Goal: Find specific page/section: Find specific page/section

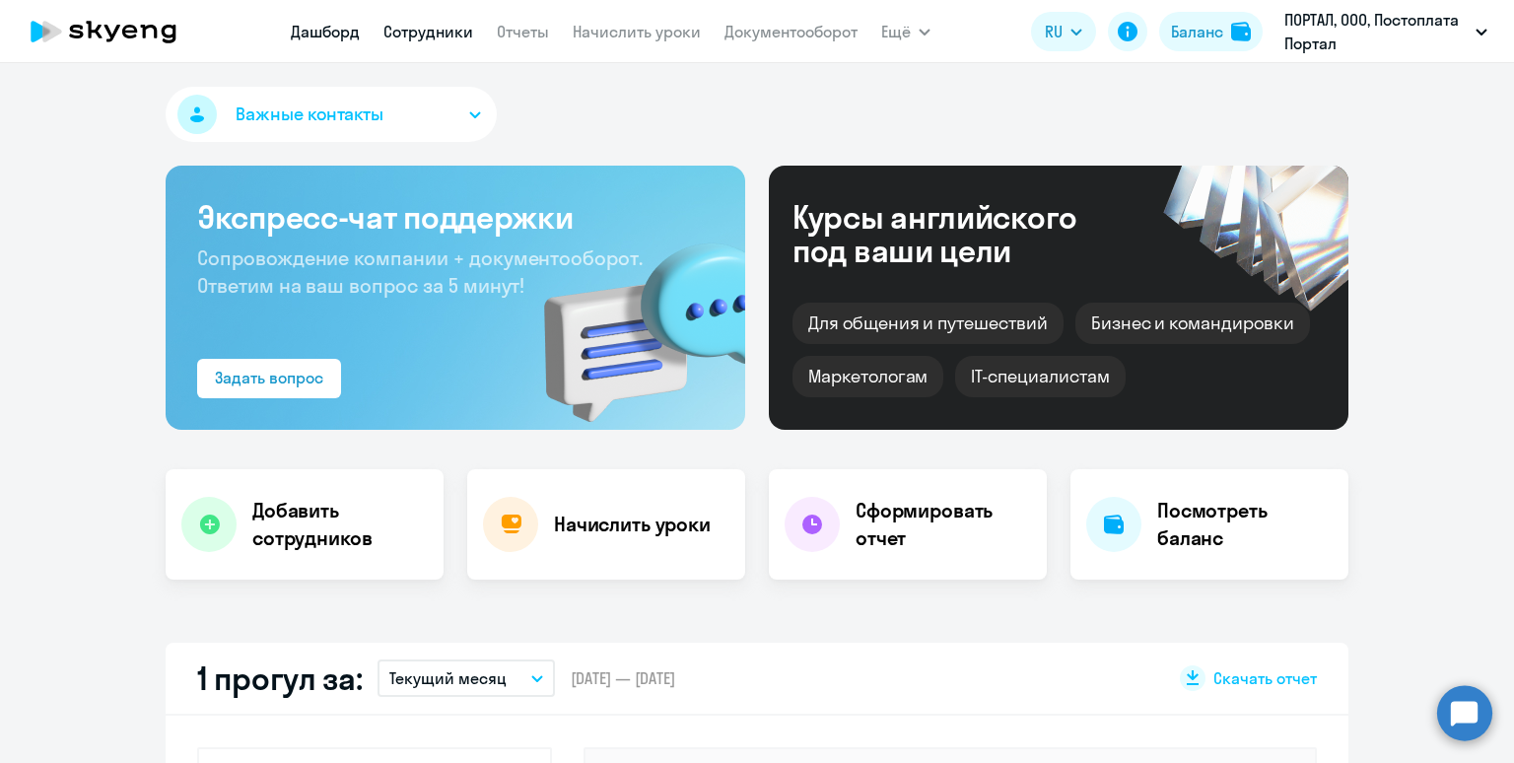
select select "30"
click at [448, 40] on link "Сотрудники" at bounding box center [429, 32] width 90 height 20
select select "30"
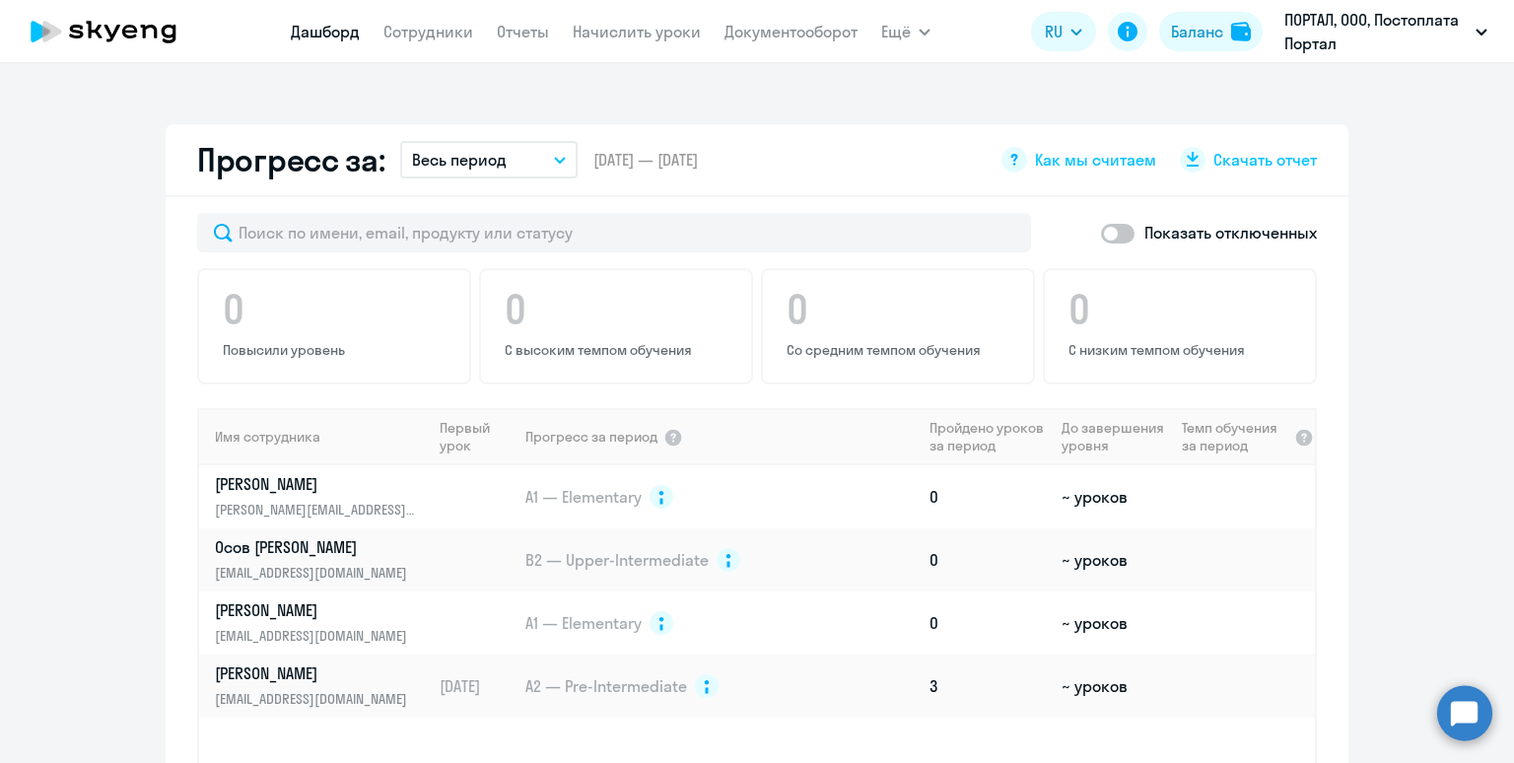
scroll to position [1072, 0]
